Goal: Navigation & Orientation: Find specific page/section

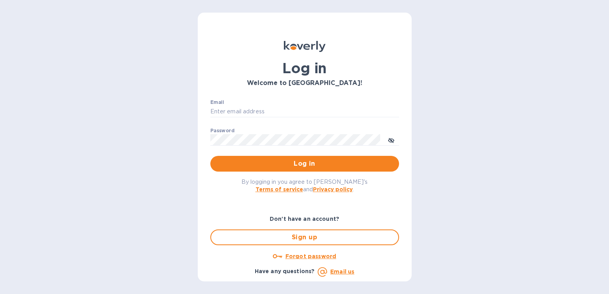
type input "[EMAIL_ADDRESS][DOMAIN_NAME]"
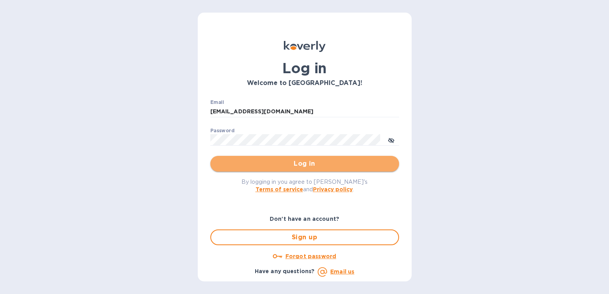
click at [305, 166] on span "Log in" at bounding box center [305, 163] width 176 height 9
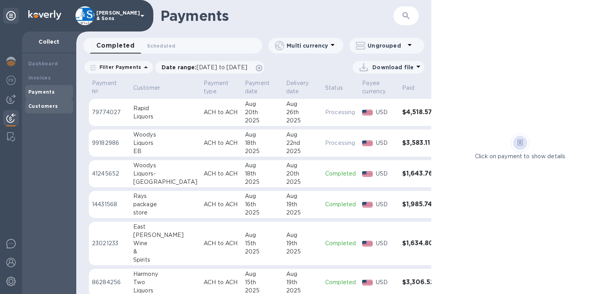
click at [48, 107] on b "Customers" at bounding box center [43, 106] width 30 height 6
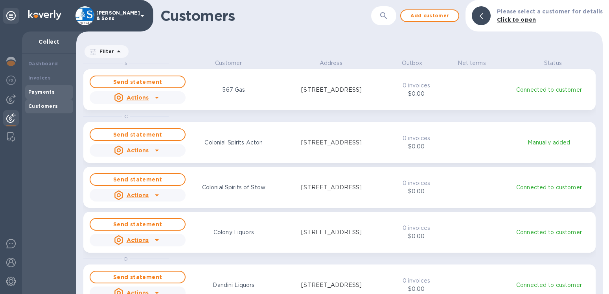
scroll to position [228, 520]
click at [51, 96] on div "Payments" at bounding box center [49, 92] width 48 height 14
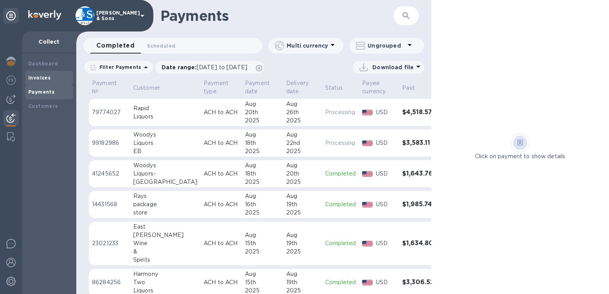
click at [46, 81] on b "Invoices" at bounding box center [39, 78] width 22 height 6
